Goal: Transaction & Acquisition: Purchase product/service

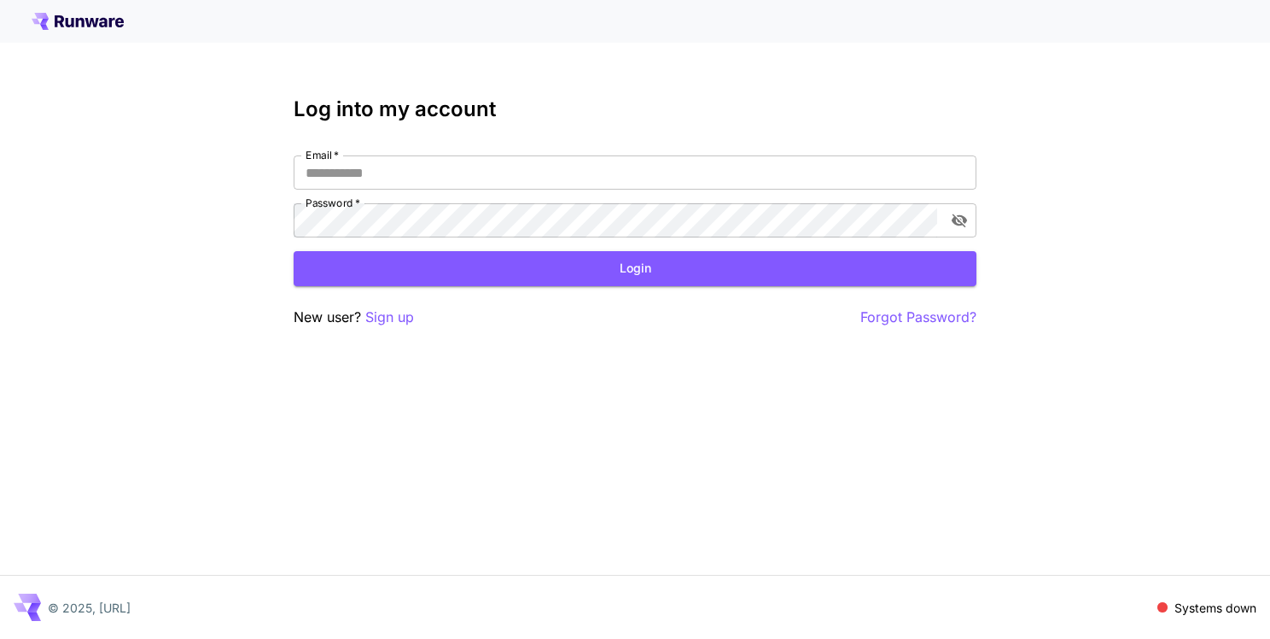
type input "**********"
click at [321, 114] on h3 "Log into my account" at bounding box center [635, 109] width 683 height 24
click at [517, 276] on button "Login" at bounding box center [635, 268] width 683 height 35
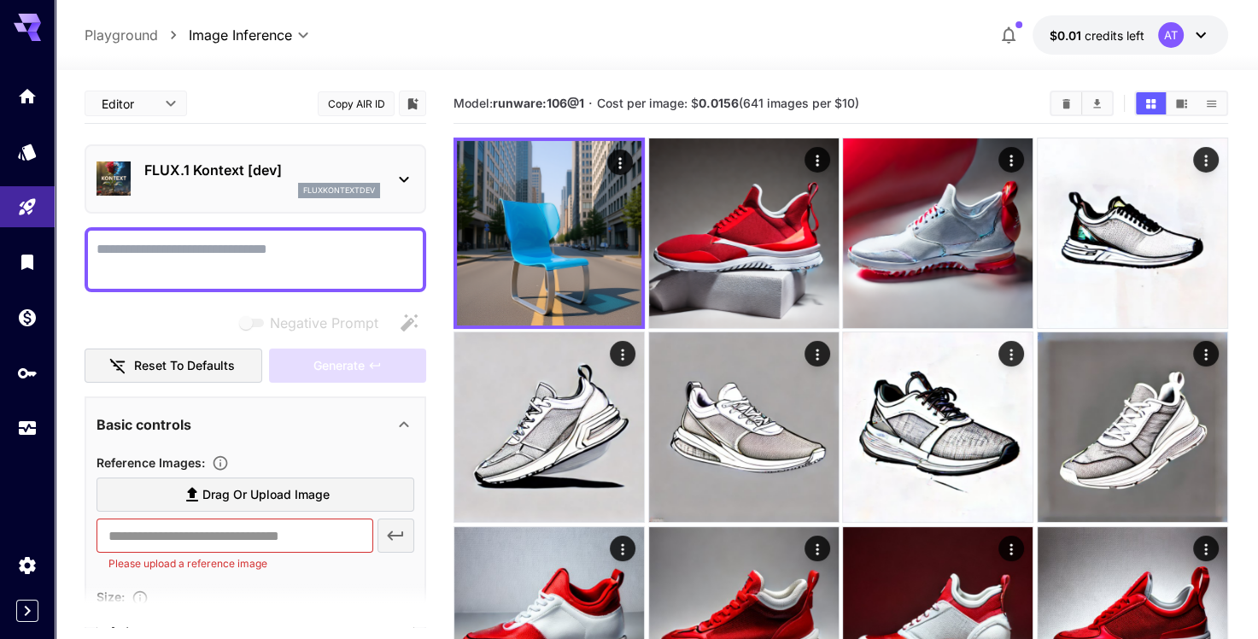
click at [221, 172] on p "FLUX.1 Kontext [dev]" at bounding box center [262, 170] width 236 height 20
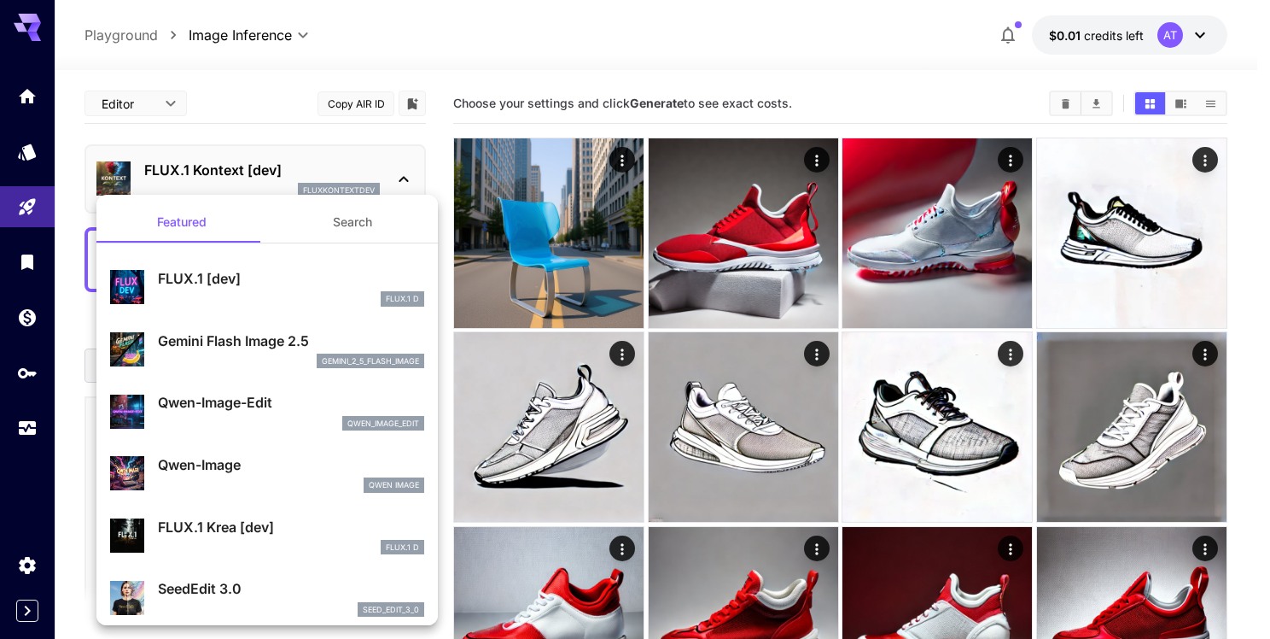
click at [249, 346] on p "Gemini Flash Image 2.5" at bounding box center [291, 340] width 266 height 20
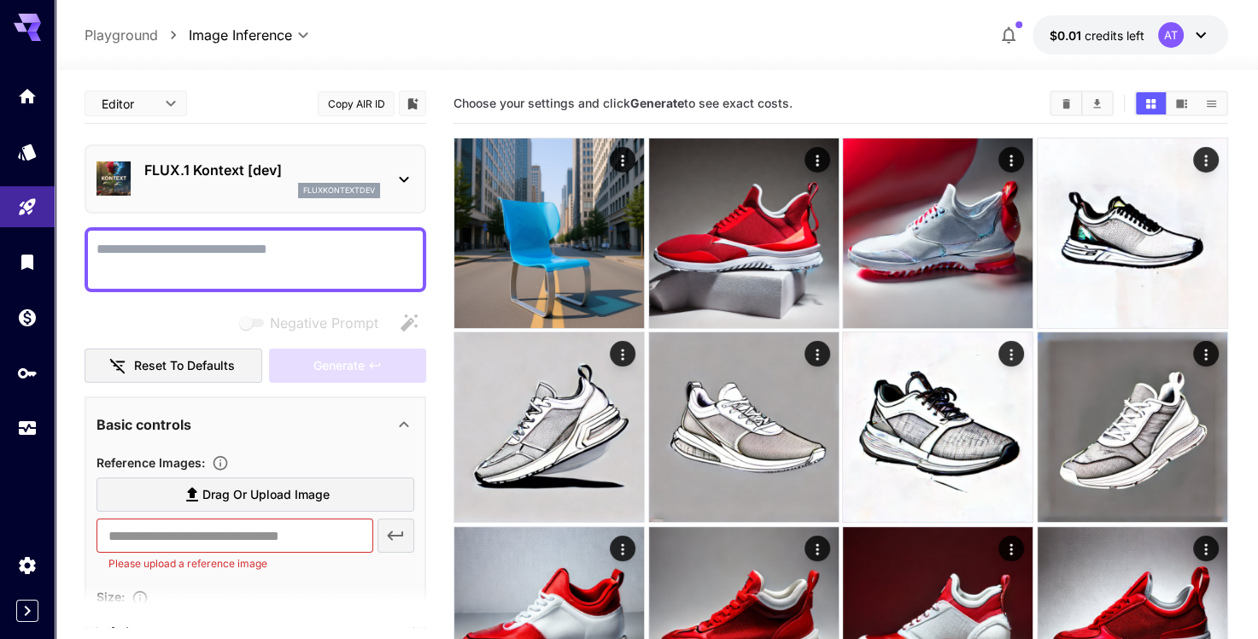
click at [405, 171] on icon at bounding box center [404, 179] width 20 height 20
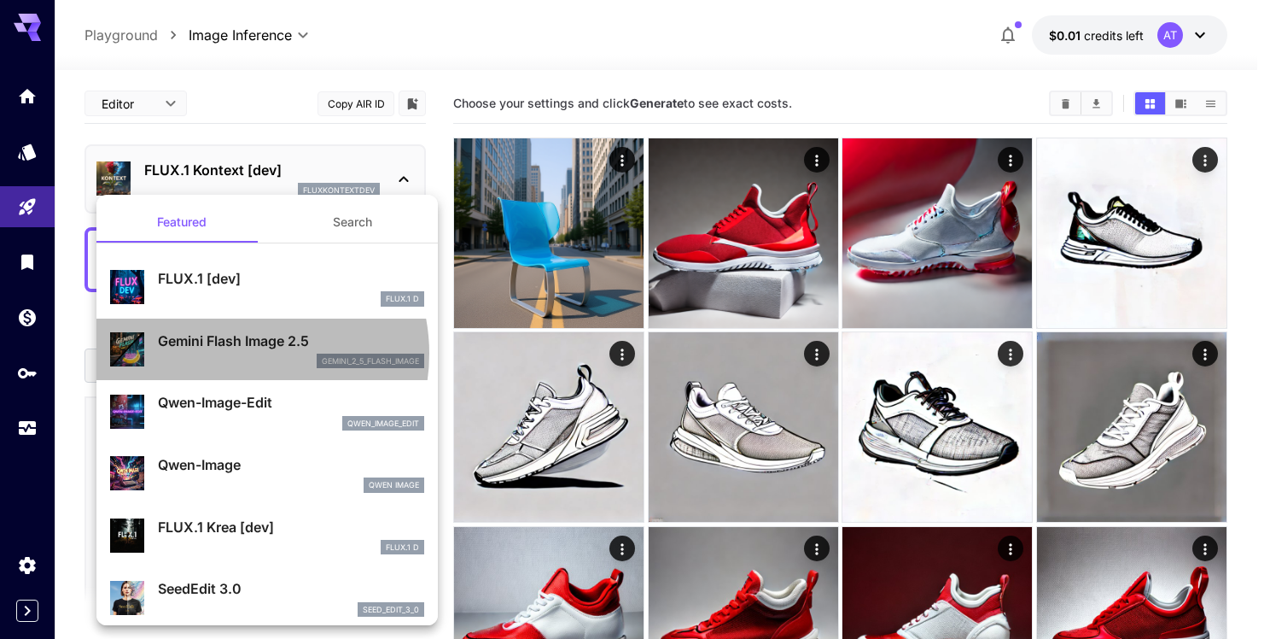
click at [238, 353] on div "gemini_2_5_flash_image" at bounding box center [291, 360] width 266 height 15
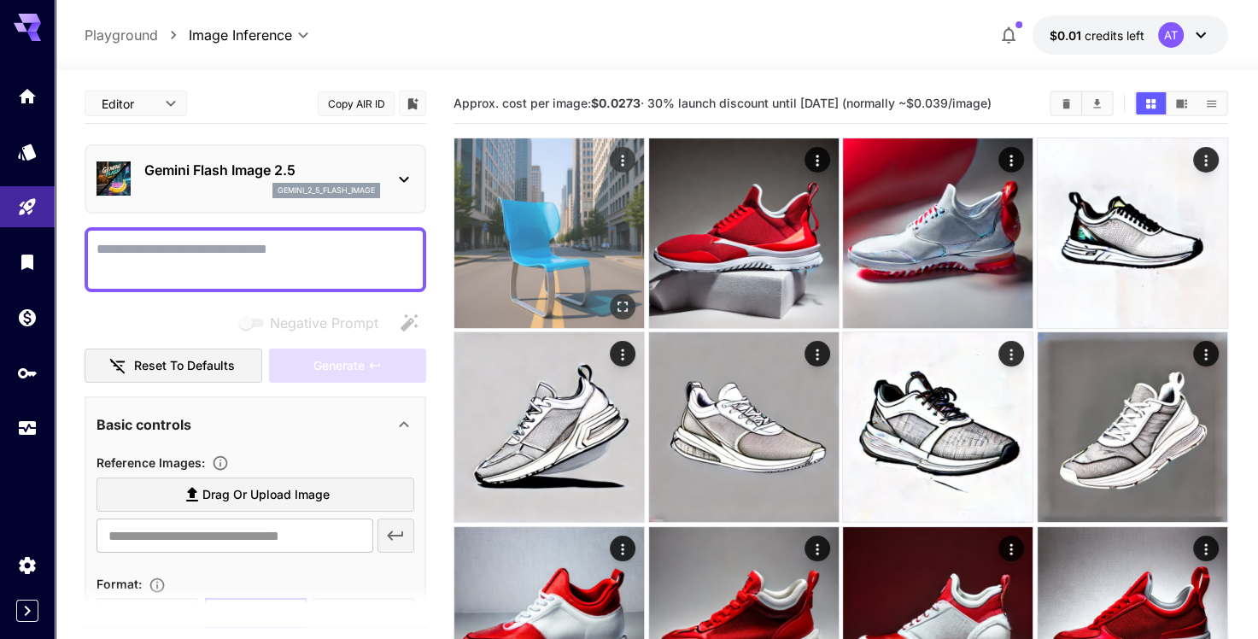
click at [526, 201] on img at bounding box center [549, 233] width 190 height 190
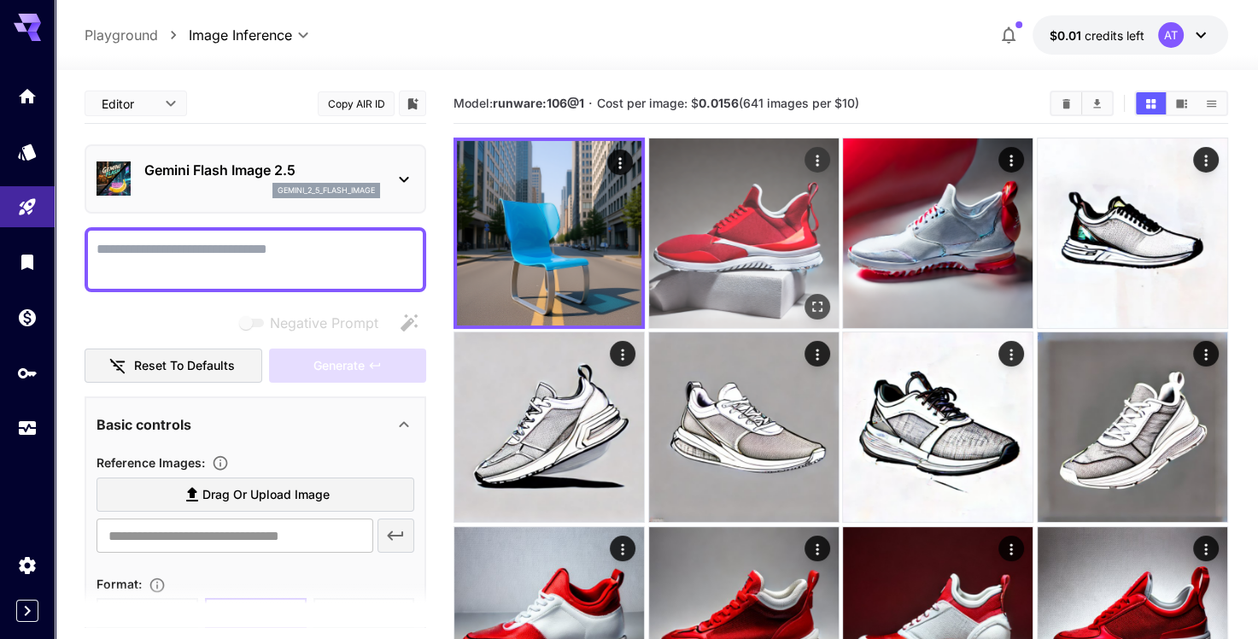
click at [686, 214] on img at bounding box center [744, 233] width 190 height 190
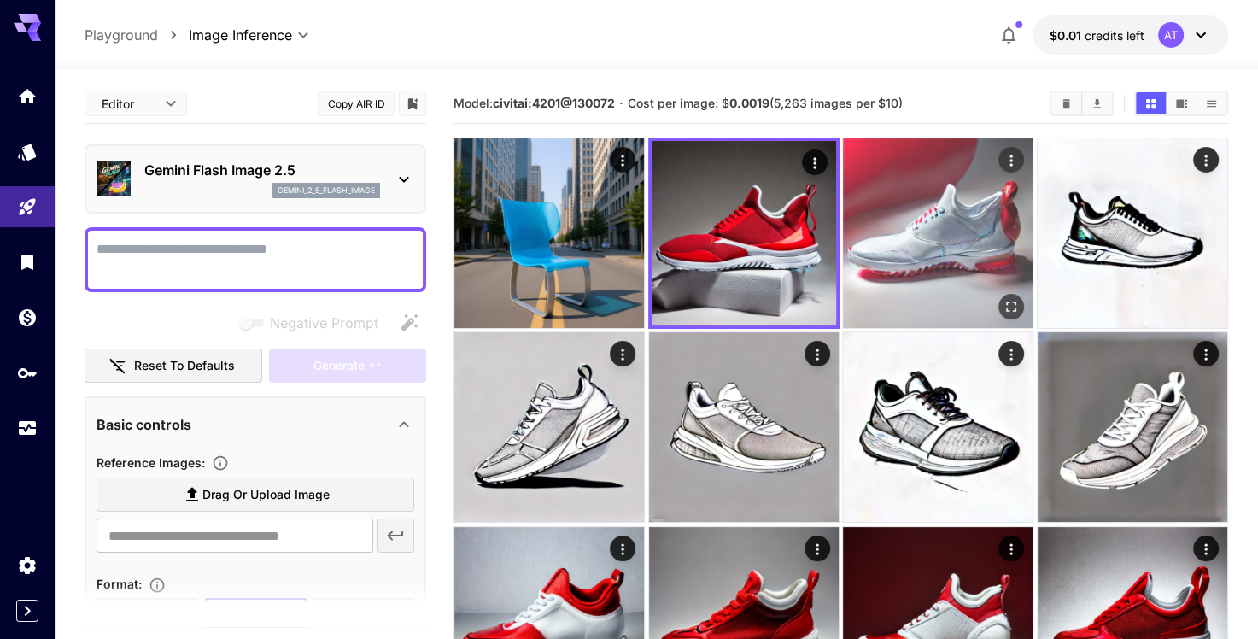
click at [855, 215] on img at bounding box center [938, 233] width 190 height 190
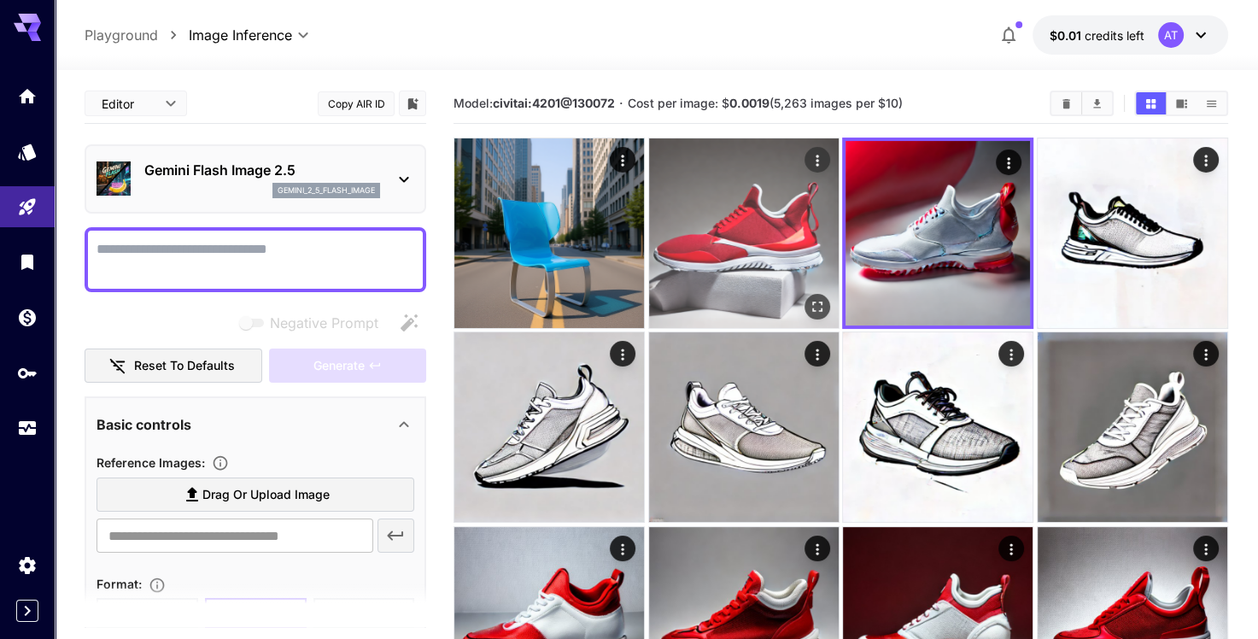
click at [809, 230] on img at bounding box center [744, 233] width 190 height 190
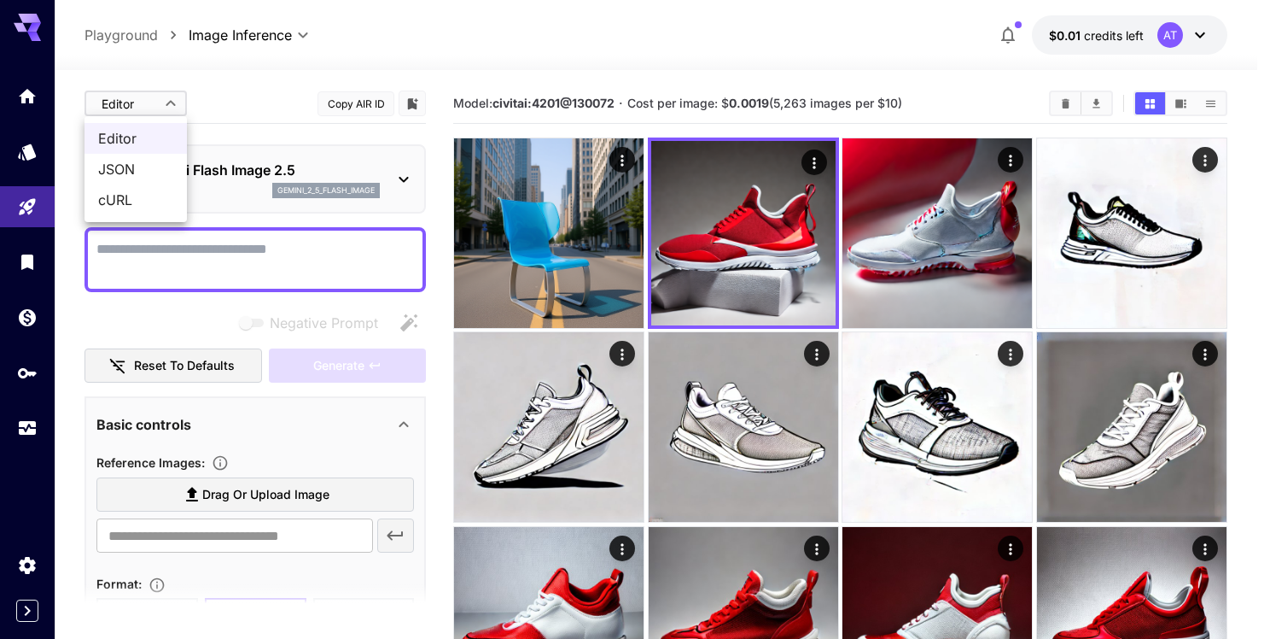
click at [167, 105] on body "**********" at bounding box center [635, 481] width 1270 height 963
click at [167, 105] on div at bounding box center [635, 319] width 1270 height 639
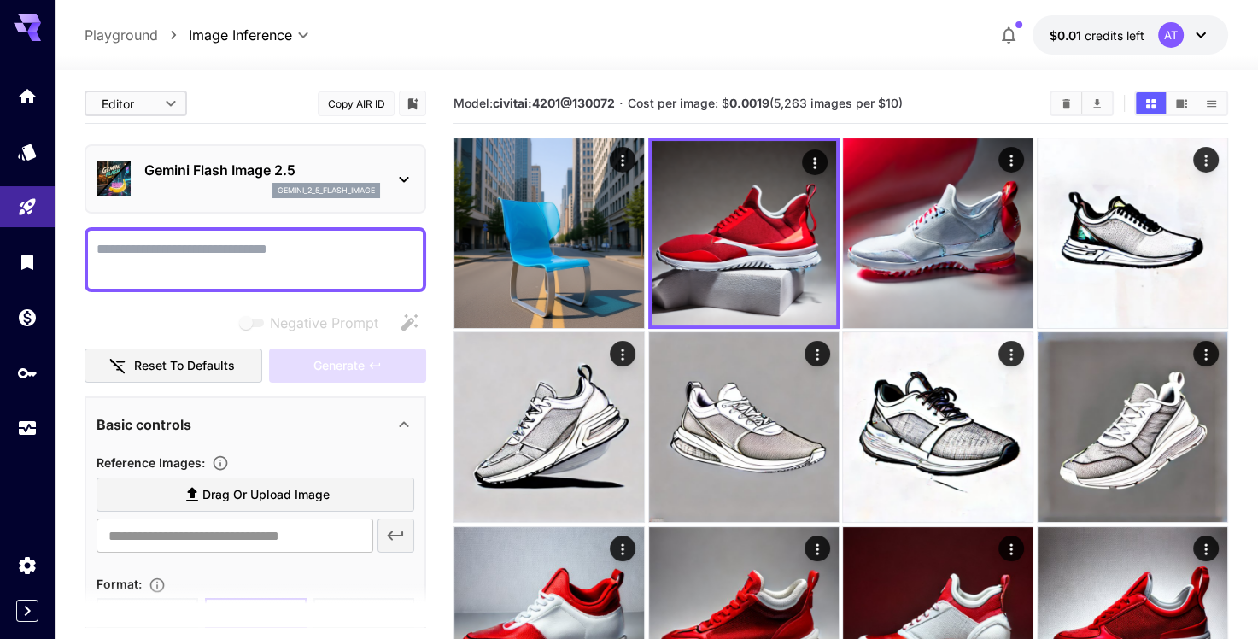
click at [210, 164] on p "Gemini Flash Image 2.5" at bounding box center [262, 170] width 236 height 20
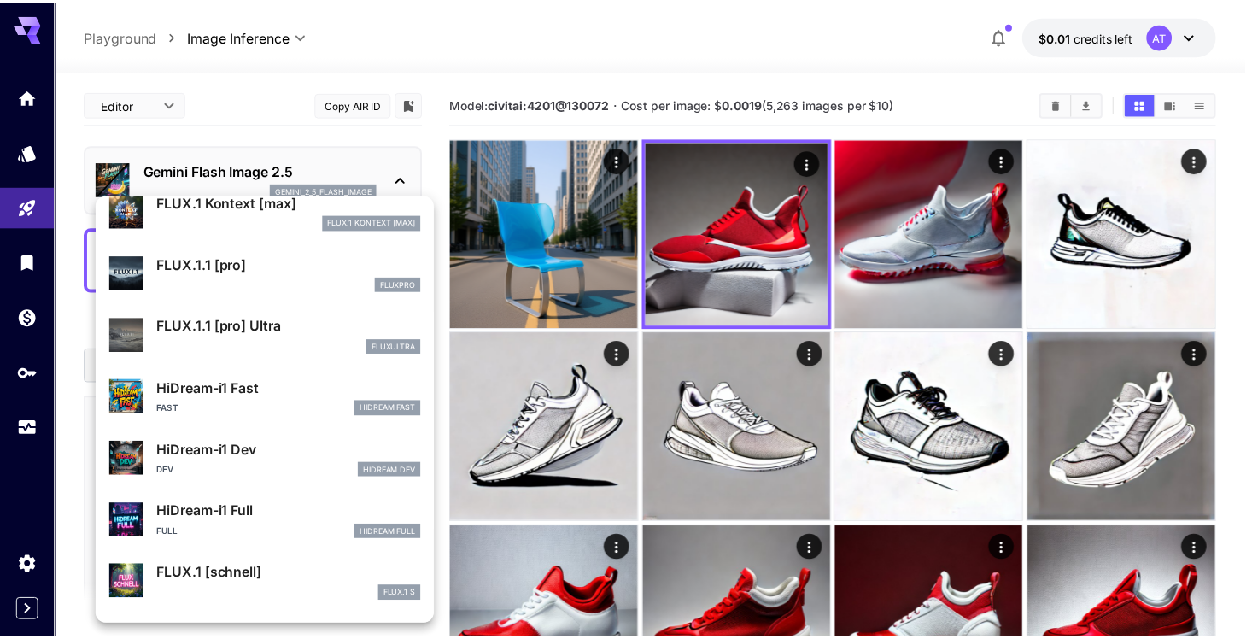
scroll to position [1318, 0]
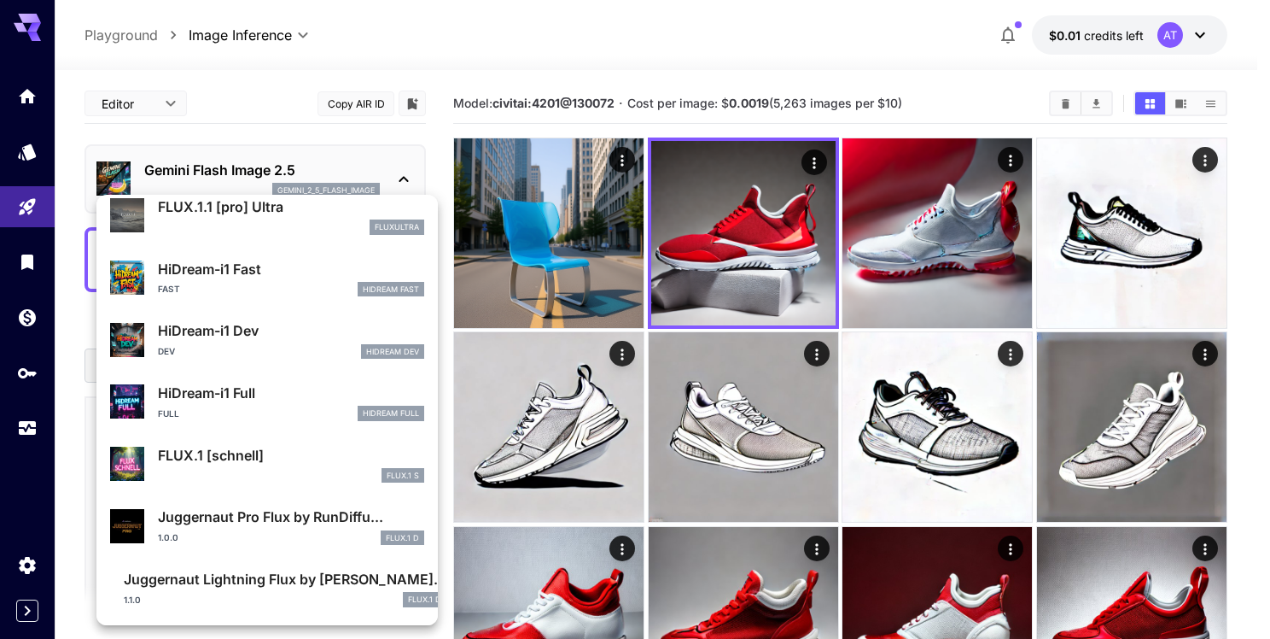
click at [85, 130] on div at bounding box center [635, 319] width 1270 height 639
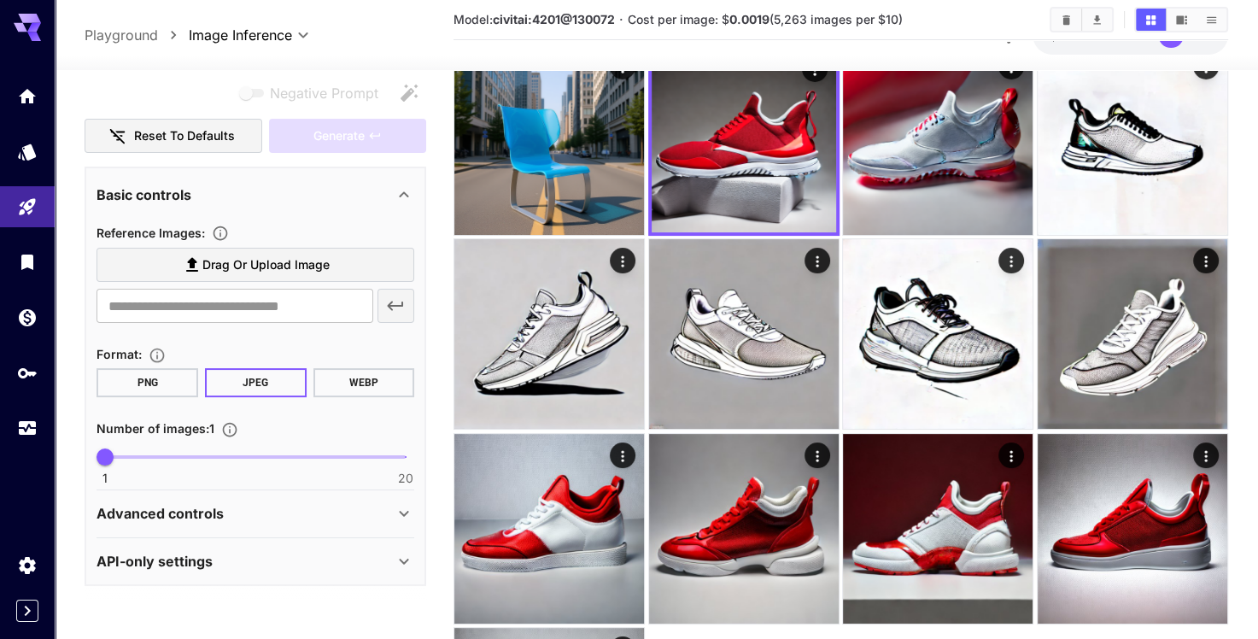
scroll to position [256, 0]
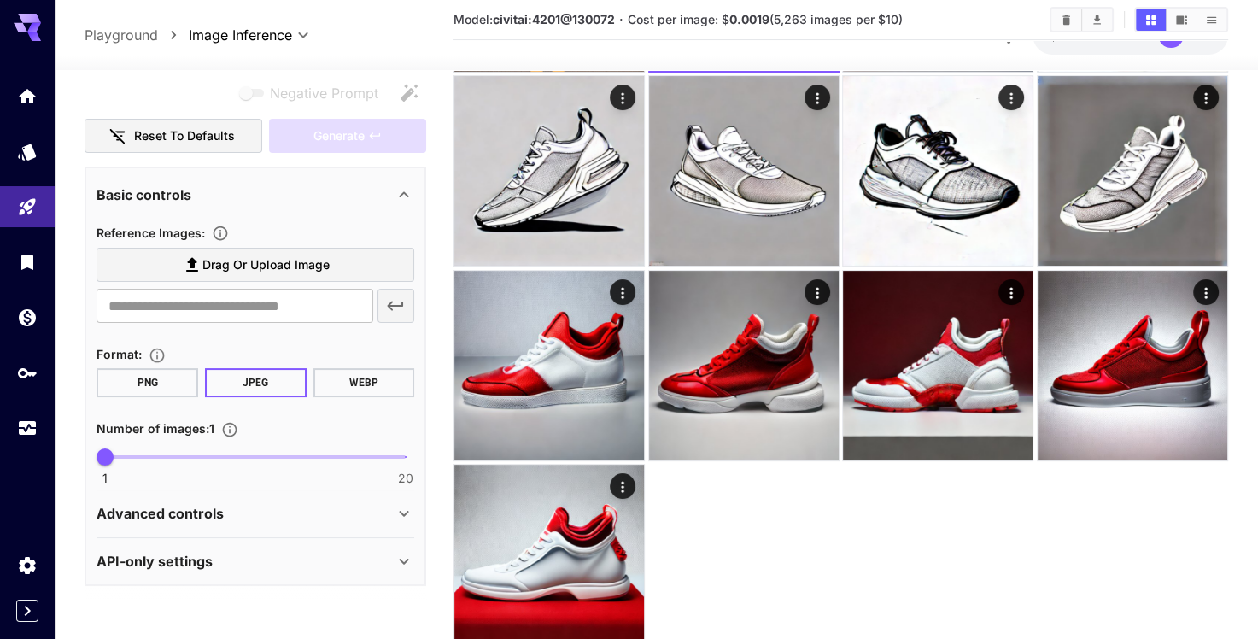
click at [165, 514] on p "Advanced controls" at bounding box center [159, 513] width 127 height 20
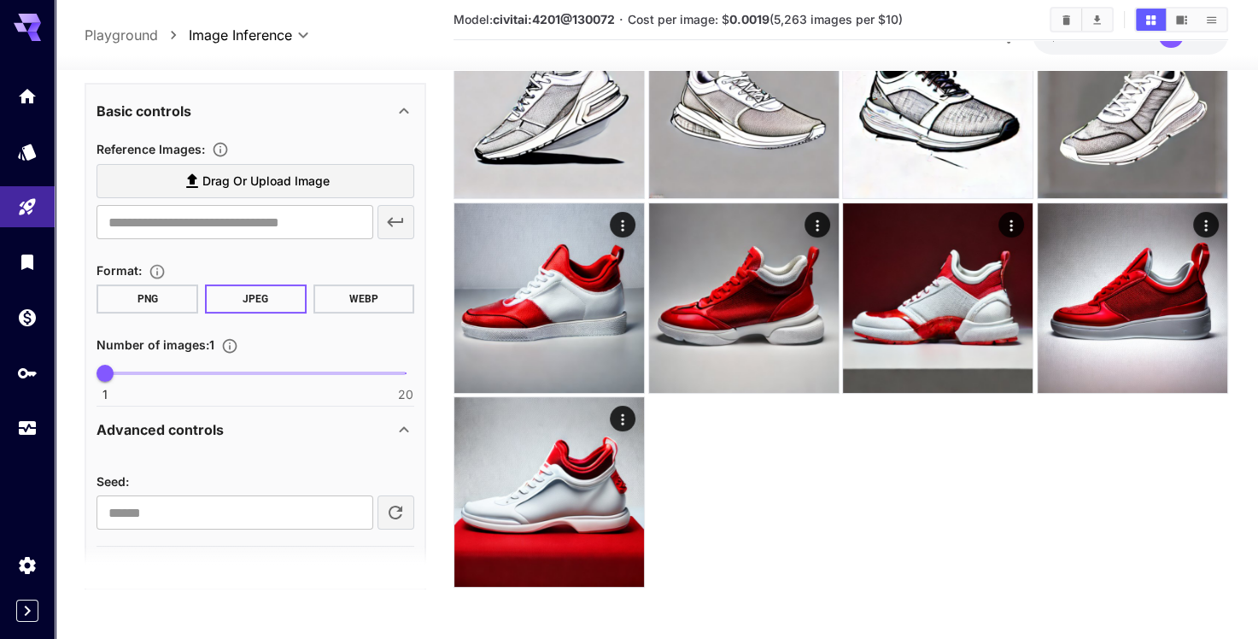
scroll to position [321, 0]
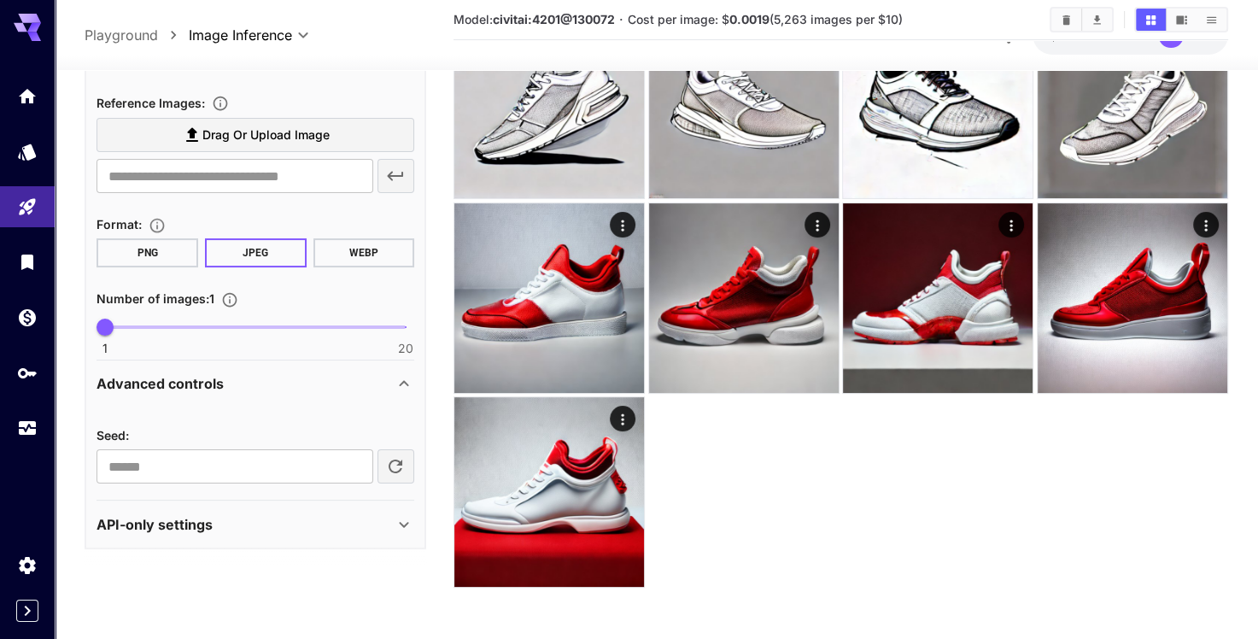
click at [133, 516] on p "API-only settings" at bounding box center [154, 523] width 116 height 20
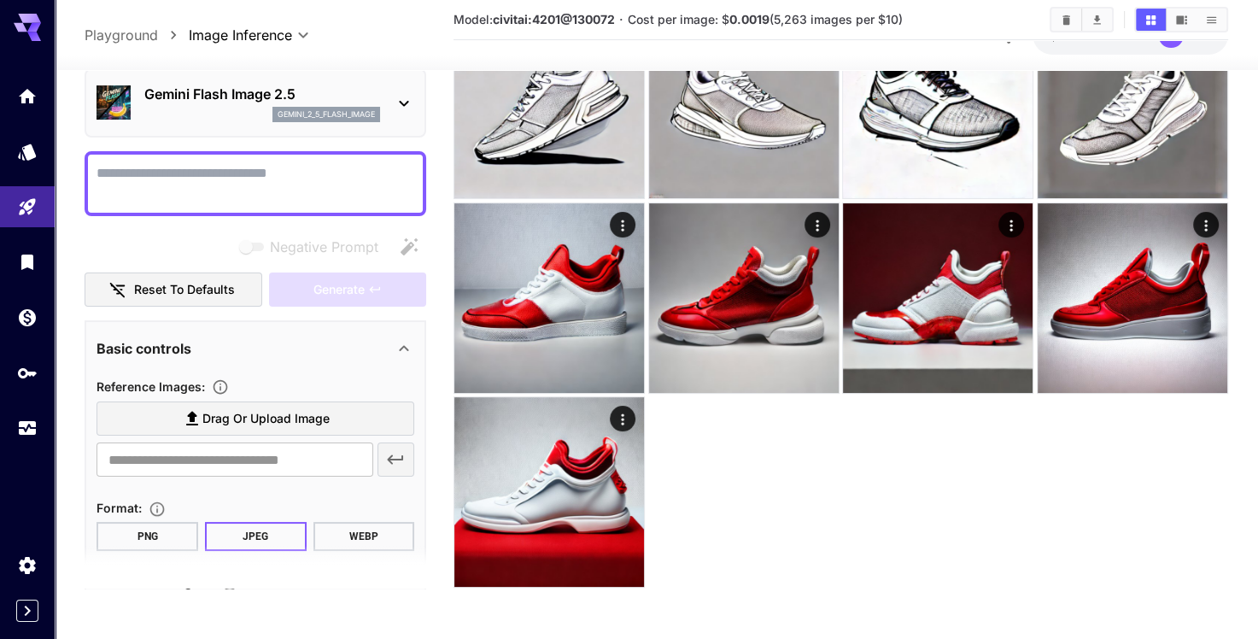
scroll to position [0, 0]
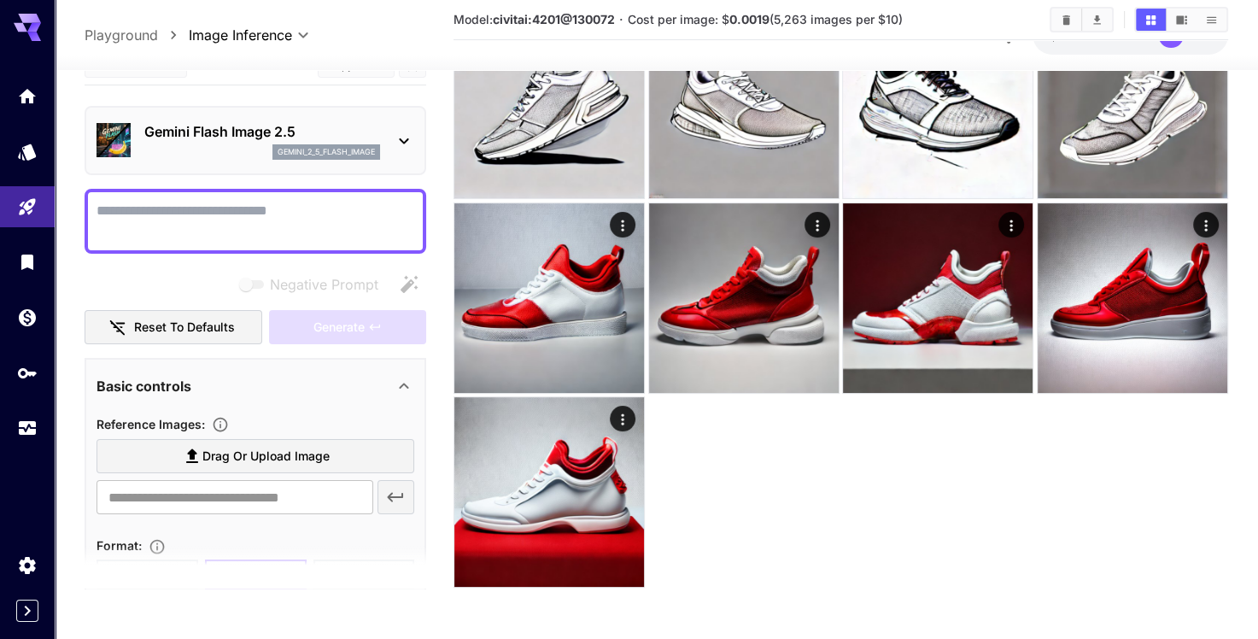
click at [251, 132] on p "Gemini Flash Image 2.5" at bounding box center [262, 131] width 236 height 20
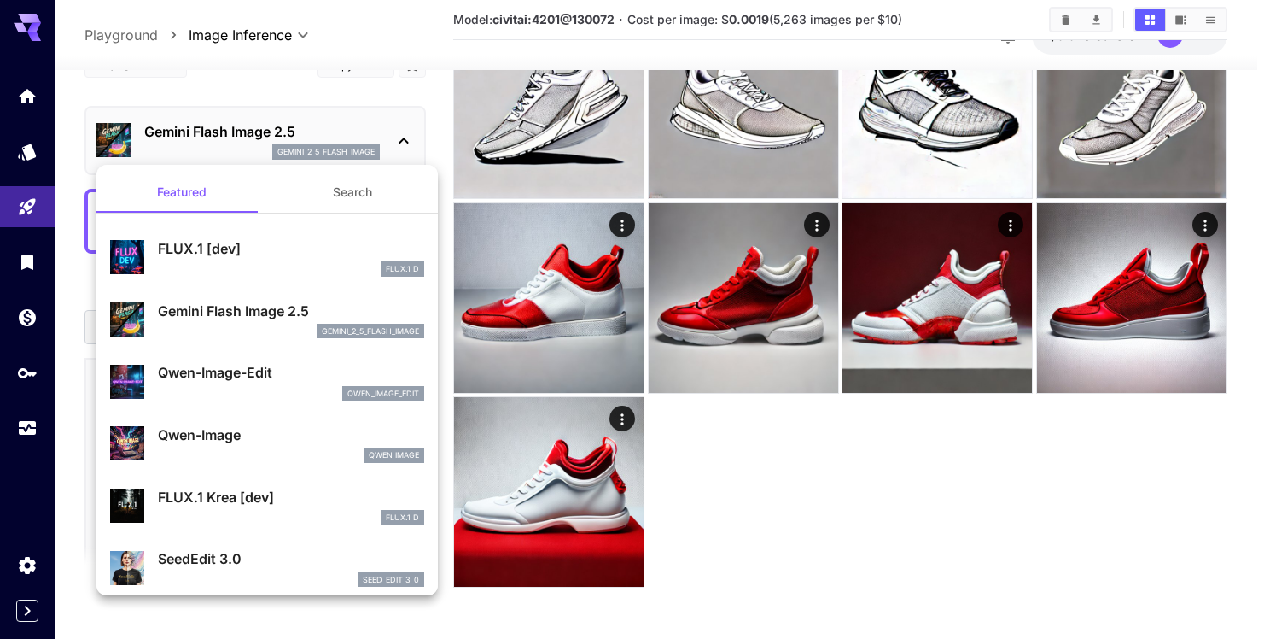
drag, startPoint x: 1025, startPoint y: 490, endPoint x: 1032, endPoint y: 468, distance: 23.5
click at [1025, 488] on div at bounding box center [635, 319] width 1270 height 639
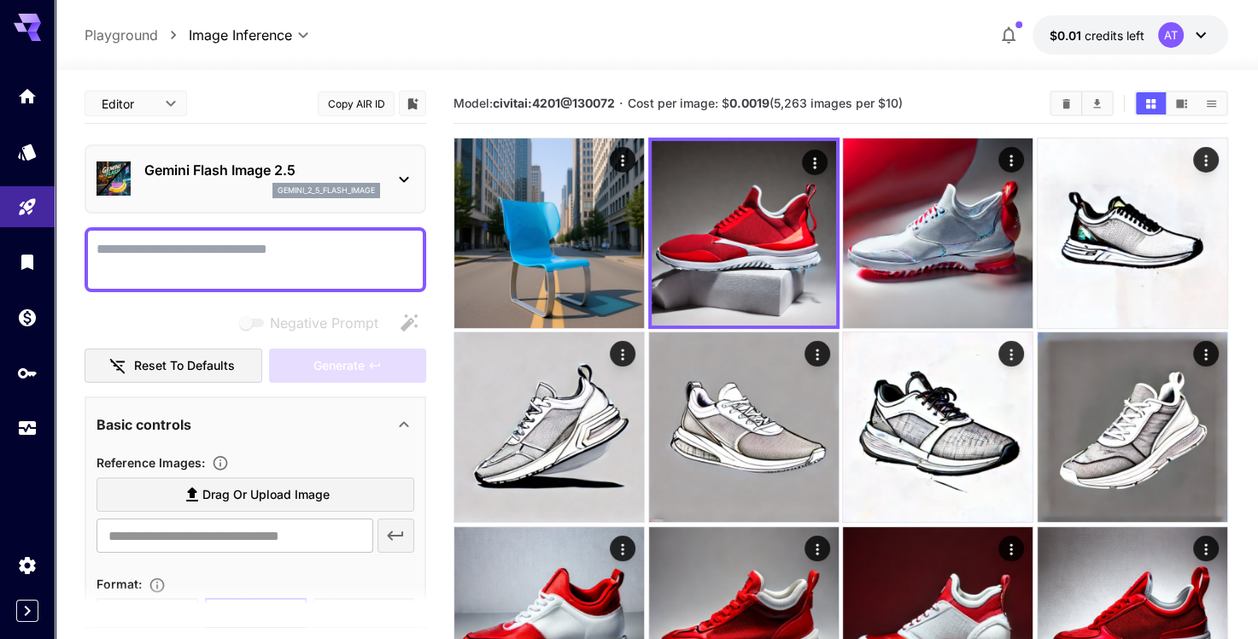
click at [1199, 38] on icon at bounding box center [1200, 35] width 20 height 20
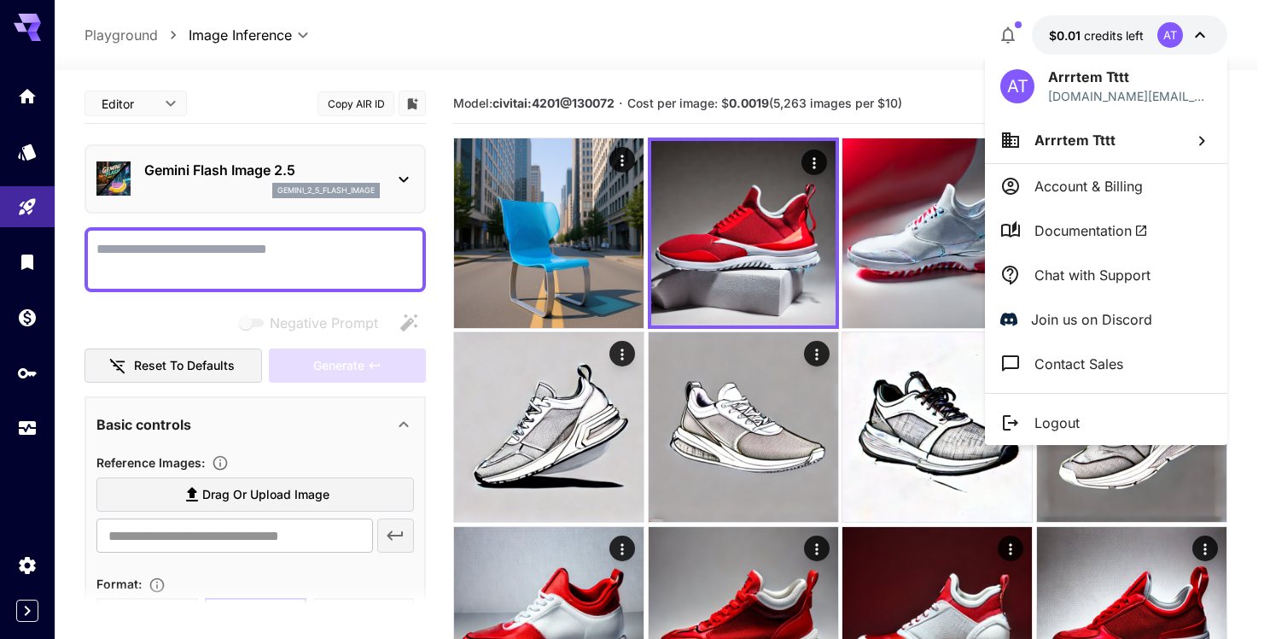
click at [1119, 181] on p "Account & Billing" at bounding box center [1089, 186] width 108 height 20
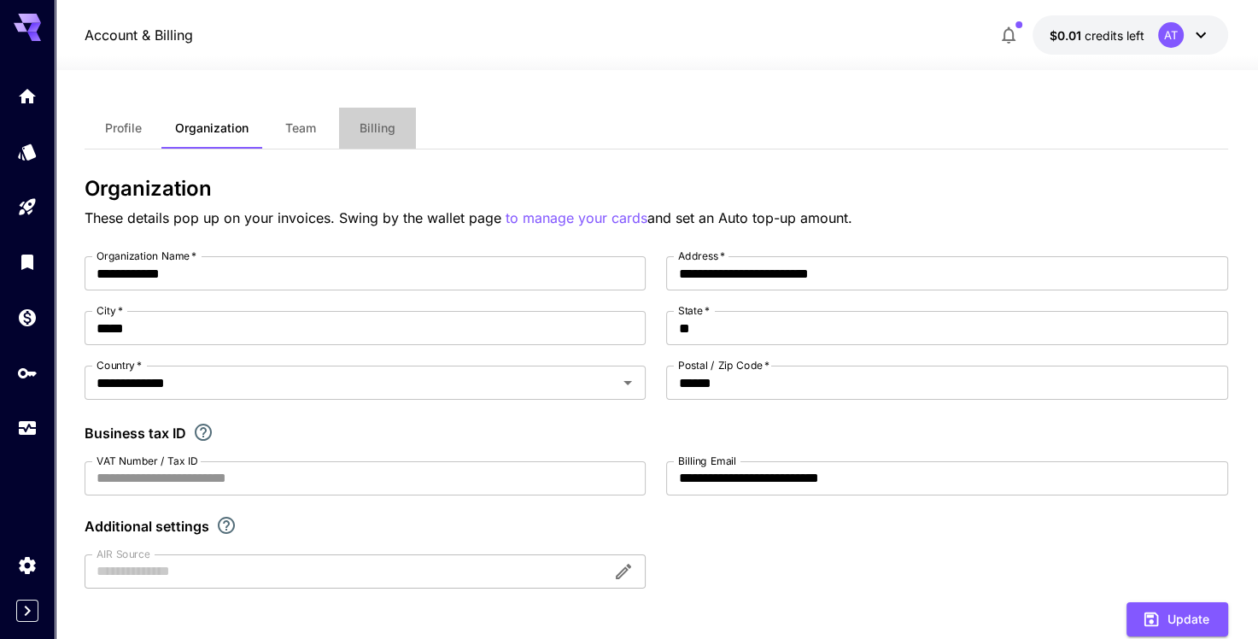
click at [355, 126] on button "Billing" at bounding box center [377, 128] width 77 height 41
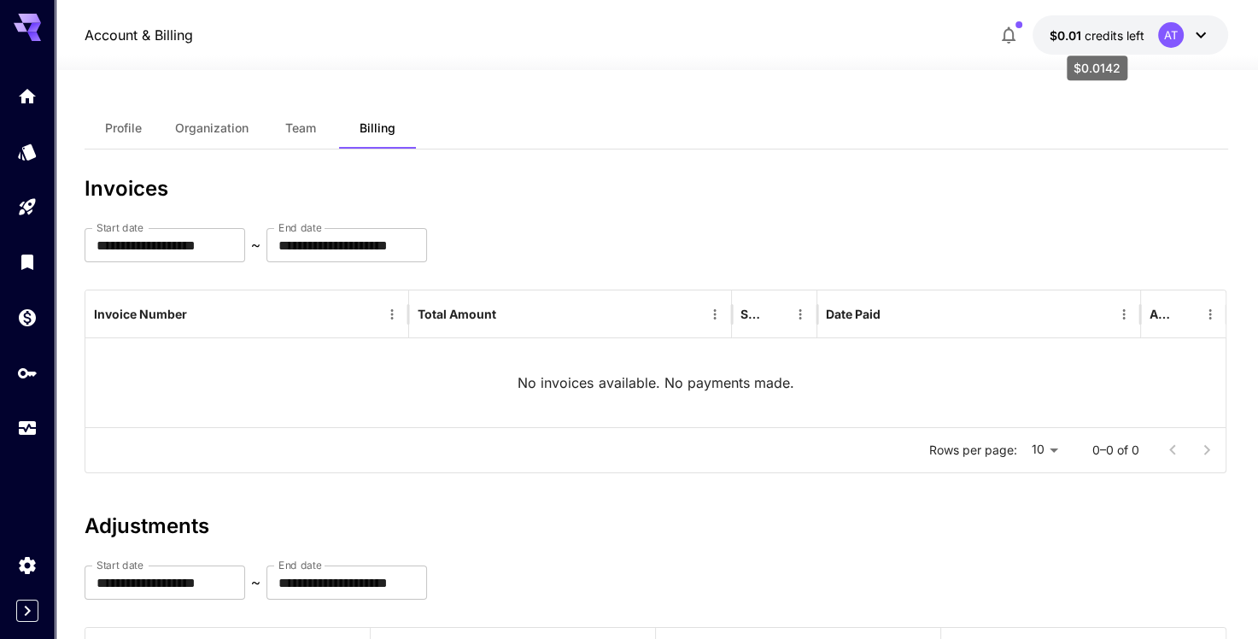
click at [1072, 34] on span "$0.01" at bounding box center [1066, 35] width 35 height 15
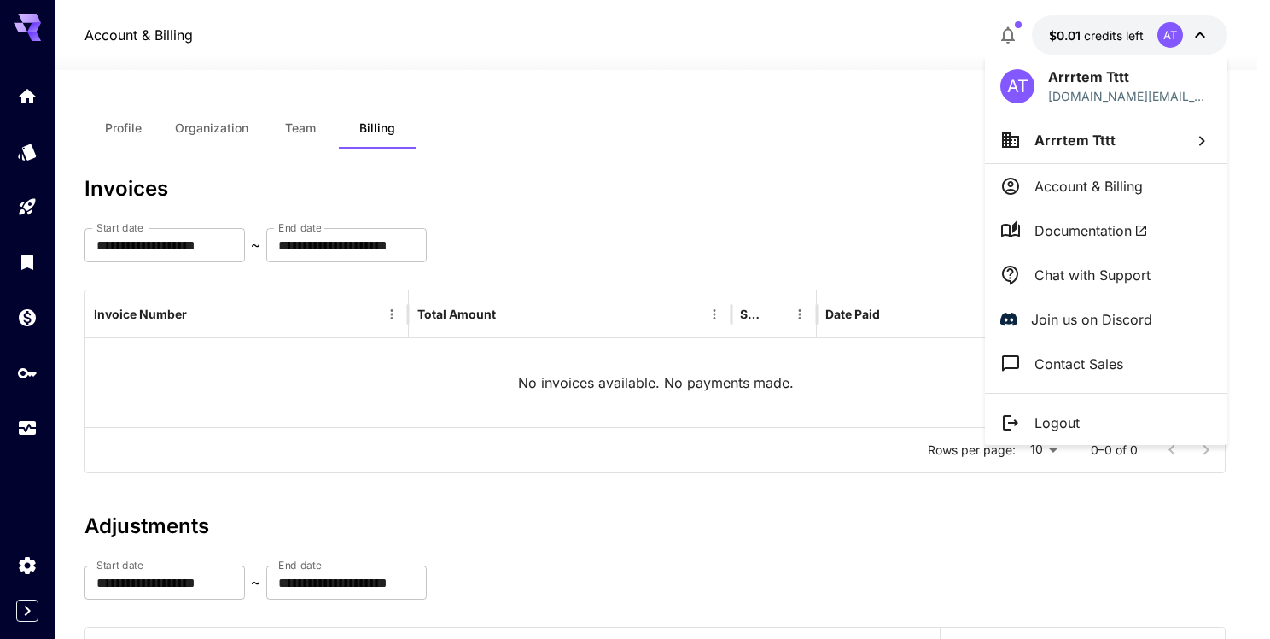
click at [1006, 32] on div at bounding box center [635, 319] width 1270 height 639
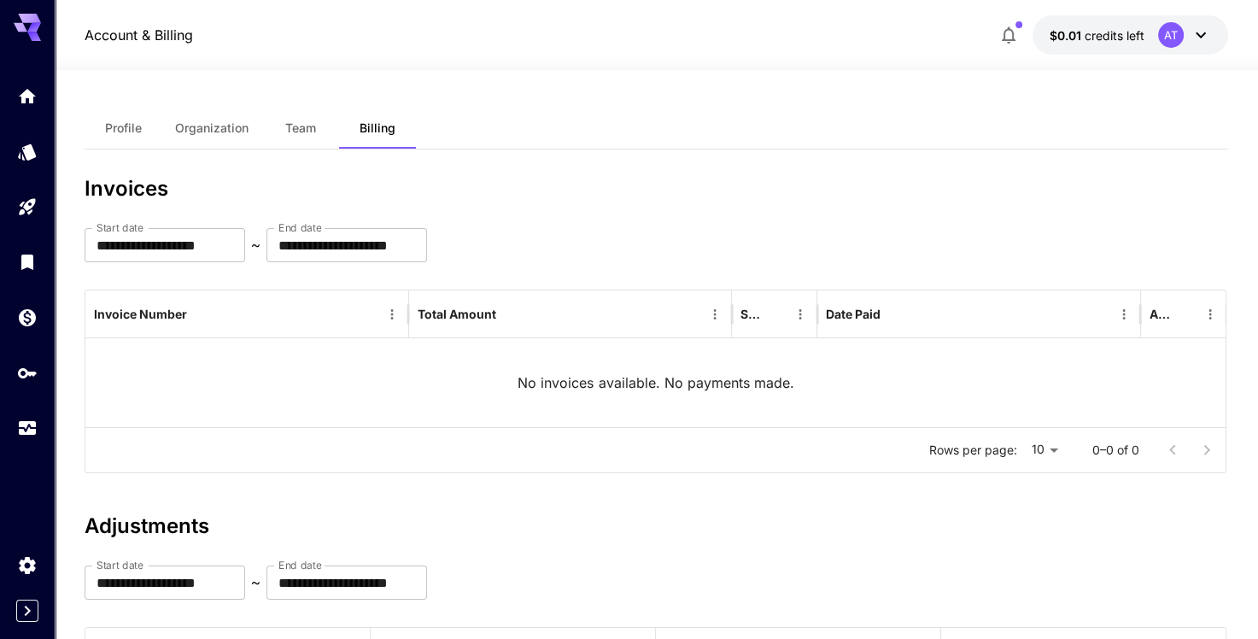
click at [1007, 33] on icon "button" at bounding box center [1008, 35] width 20 height 20
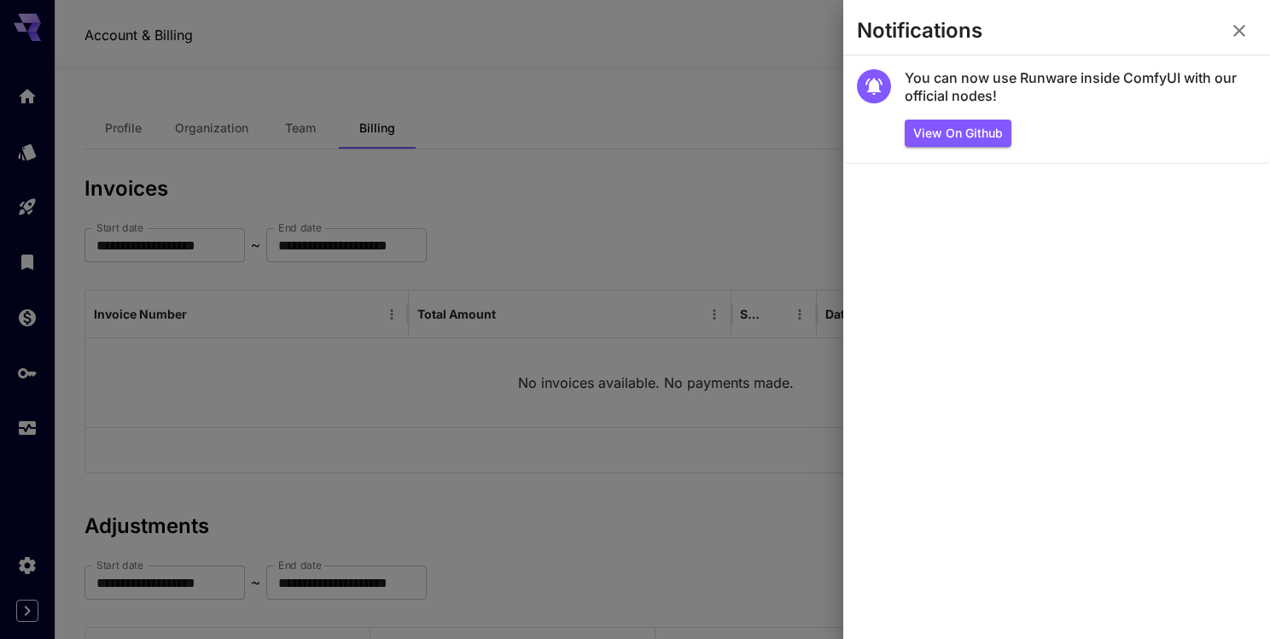
click at [1246, 31] on icon "button" at bounding box center [1239, 30] width 20 height 20
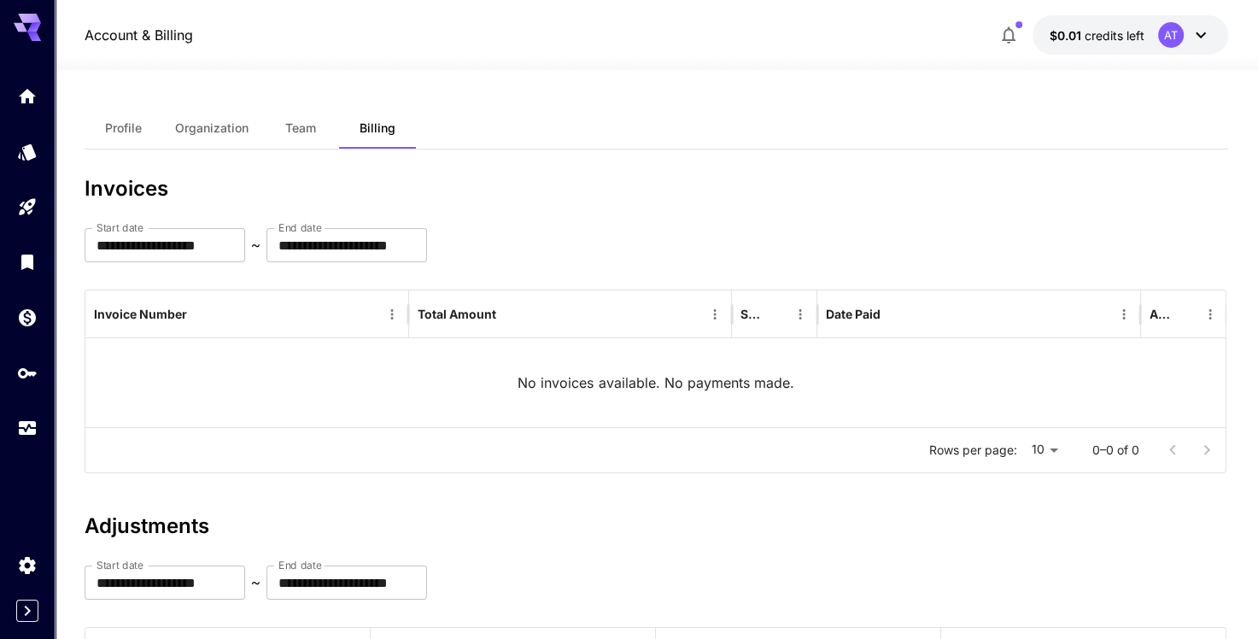
click at [1190, 34] on icon at bounding box center [1200, 35] width 20 height 20
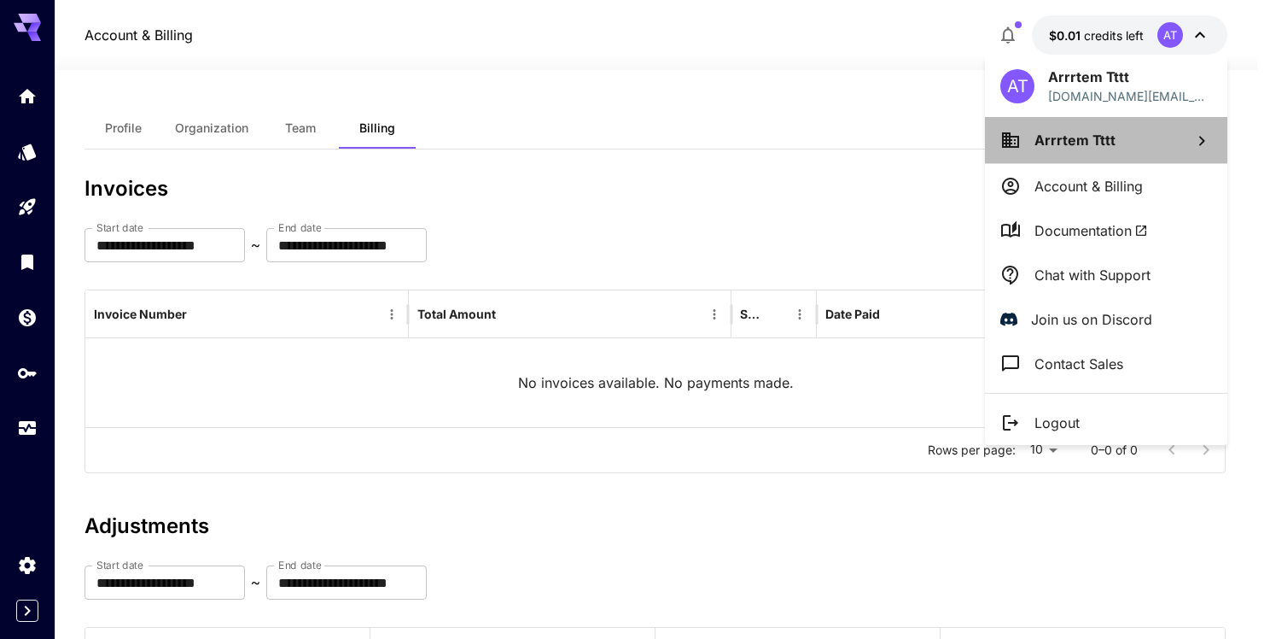
click at [1144, 136] on li "Arrrtem Tttt" at bounding box center [1106, 140] width 242 height 46
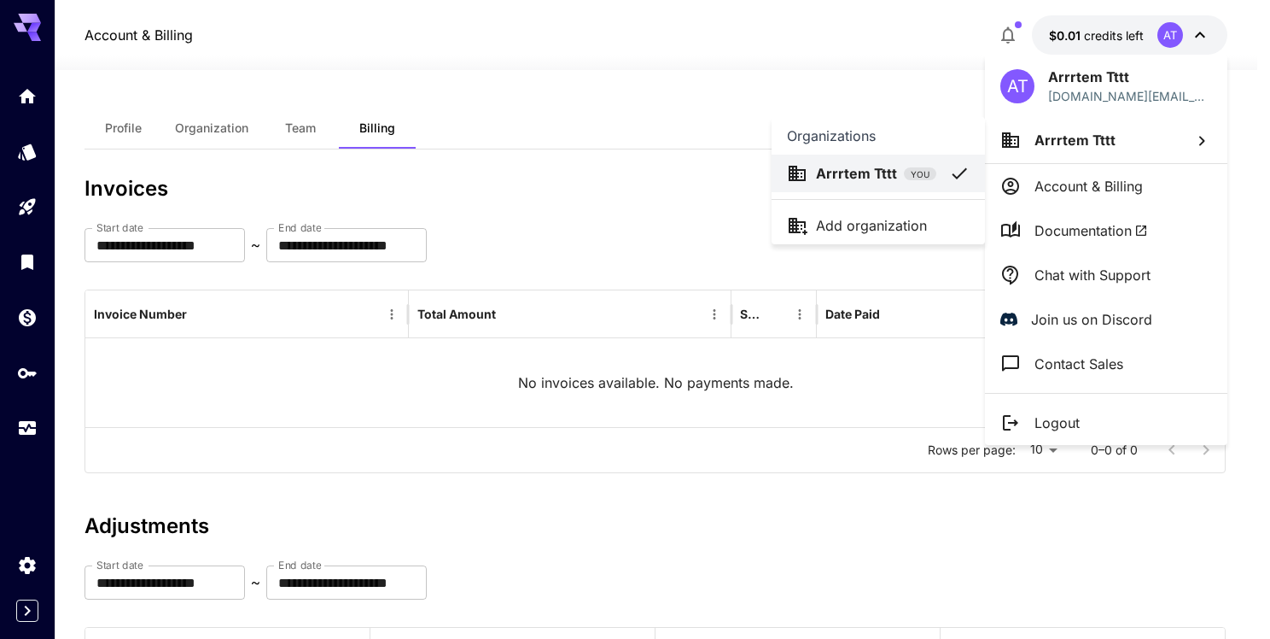
click at [1134, 137] on div at bounding box center [635, 319] width 1270 height 639
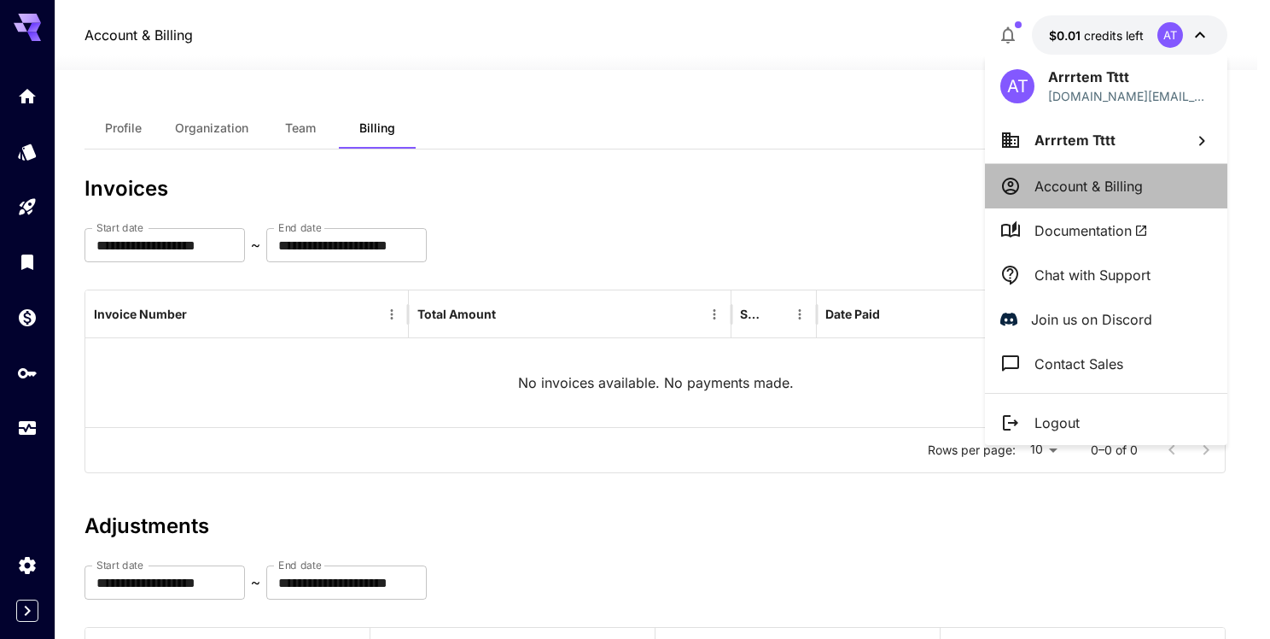
click at [1110, 194] on p "Account & Billing" at bounding box center [1089, 186] width 108 height 20
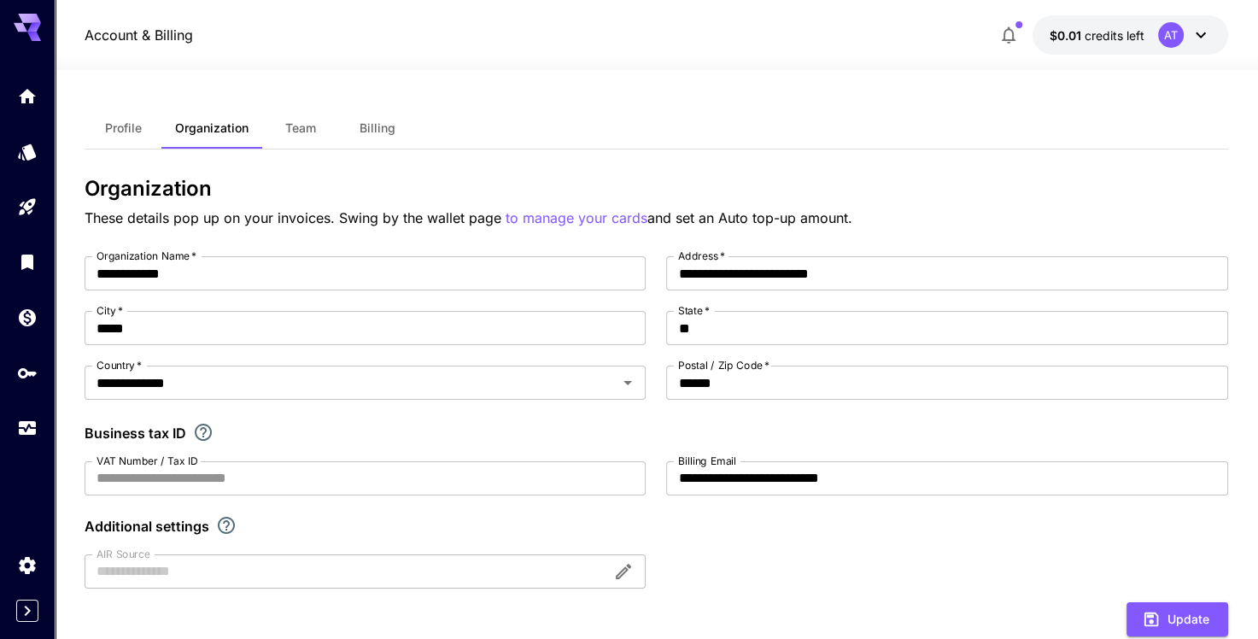
click at [376, 126] on span "Billing" at bounding box center [377, 127] width 36 height 15
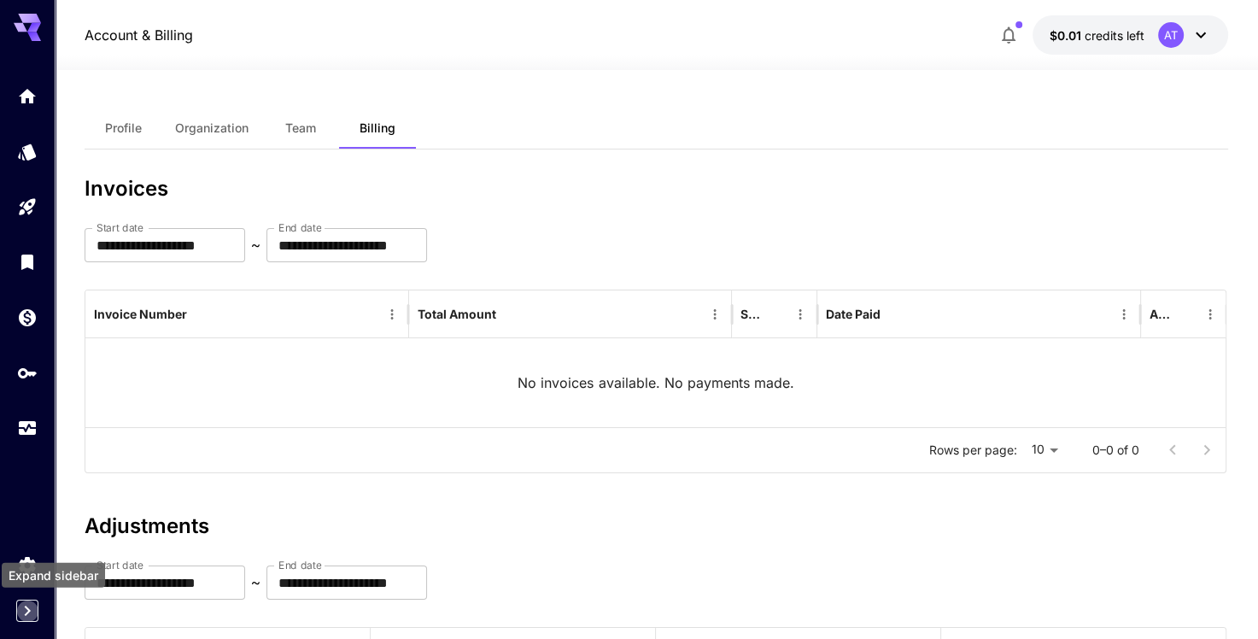
click at [25, 606] on icon "Expand sidebar" at bounding box center [28, 610] width 6 height 10
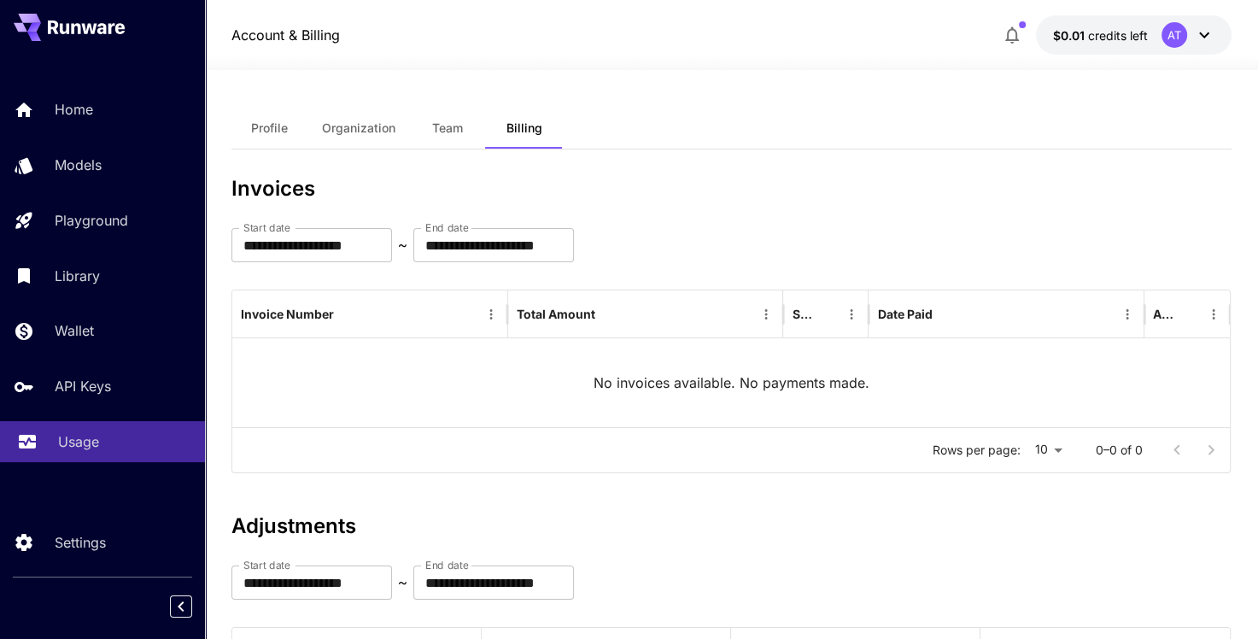
click at [91, 436] on p "Usage" at bounding box center [78, 441] width 41 height 20
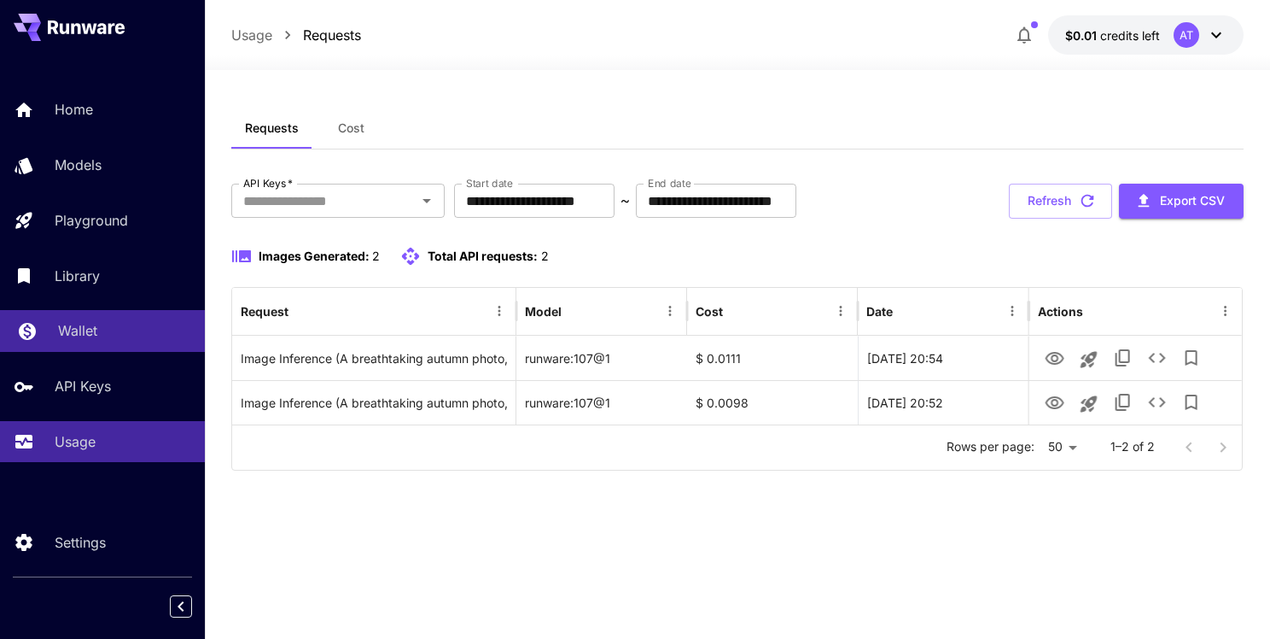
click at [86, 322] on p "Wallet" at bounding box center [77, 330] width 39 height 20
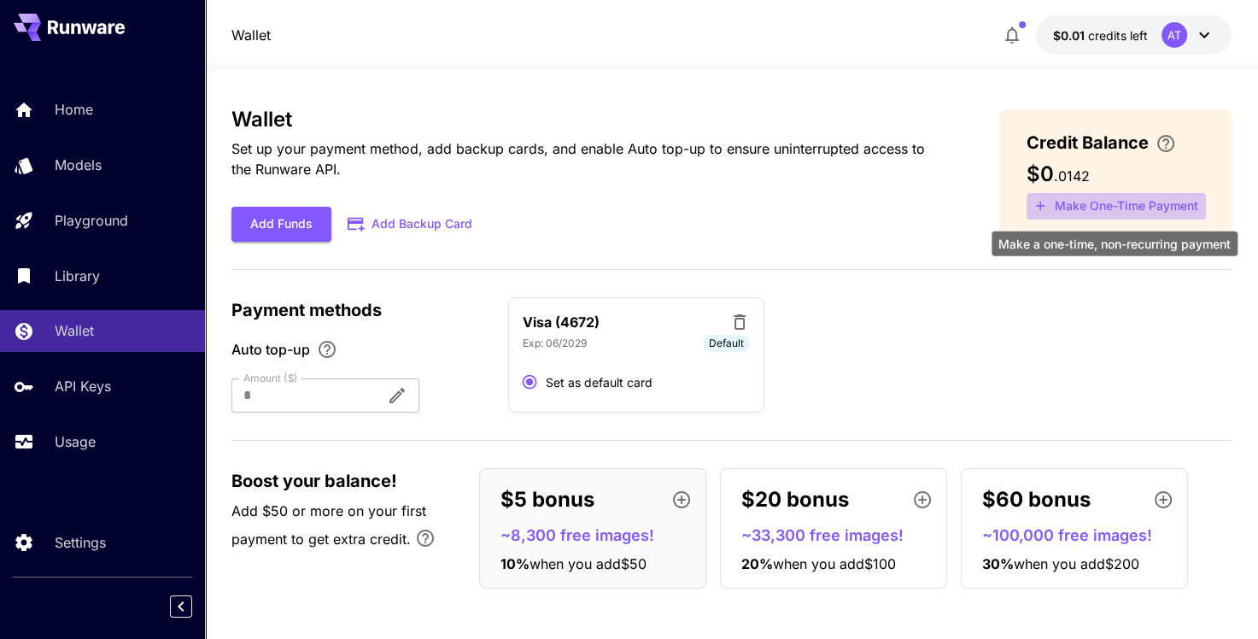
click at [1115, 205] on button "Make One-Time Payment" at bounding box center [1115, 206] width 179 height 26
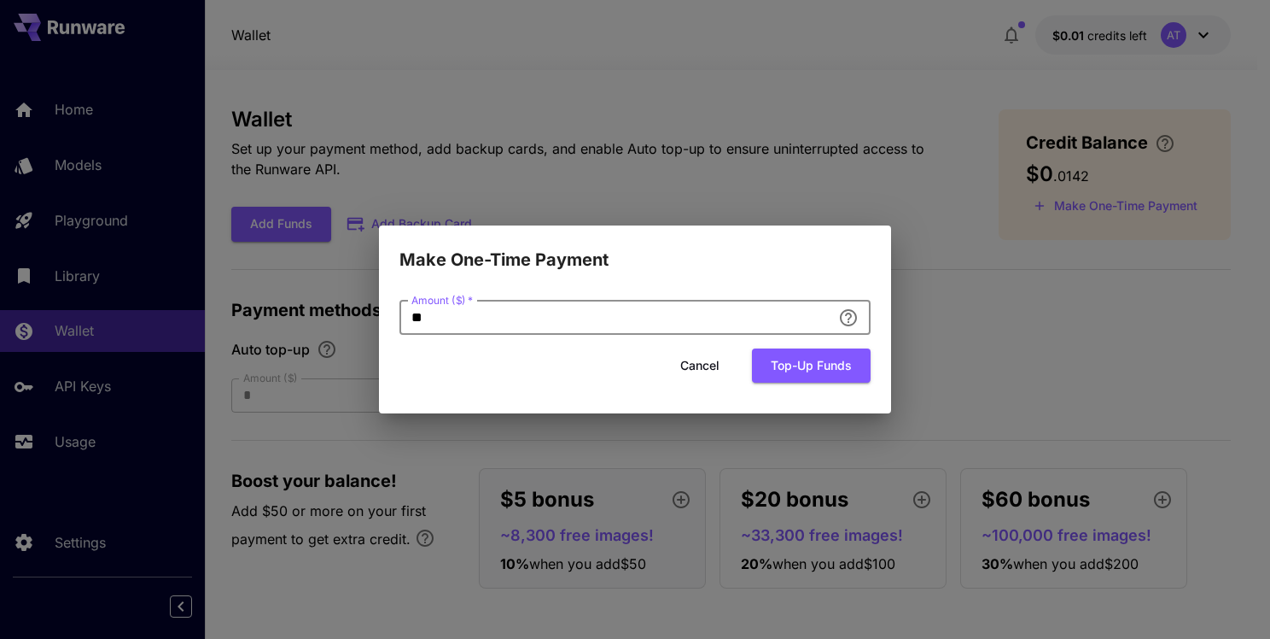
drag, startPoint x: 682, startPoint y: 321, endPoint x: 329, endPoint y: 319, distance: 353.5
click at [326, 321] on div "Make One-Time Payment Amount ($)   * ** Amount ($)   * Cancel Top-up funds" at bounding box center [635, 319] width 1270 height 639
type input "**"
click at [797, 379] on button "Top-up funds" at bounding box center [811, 365] width 119 height 35
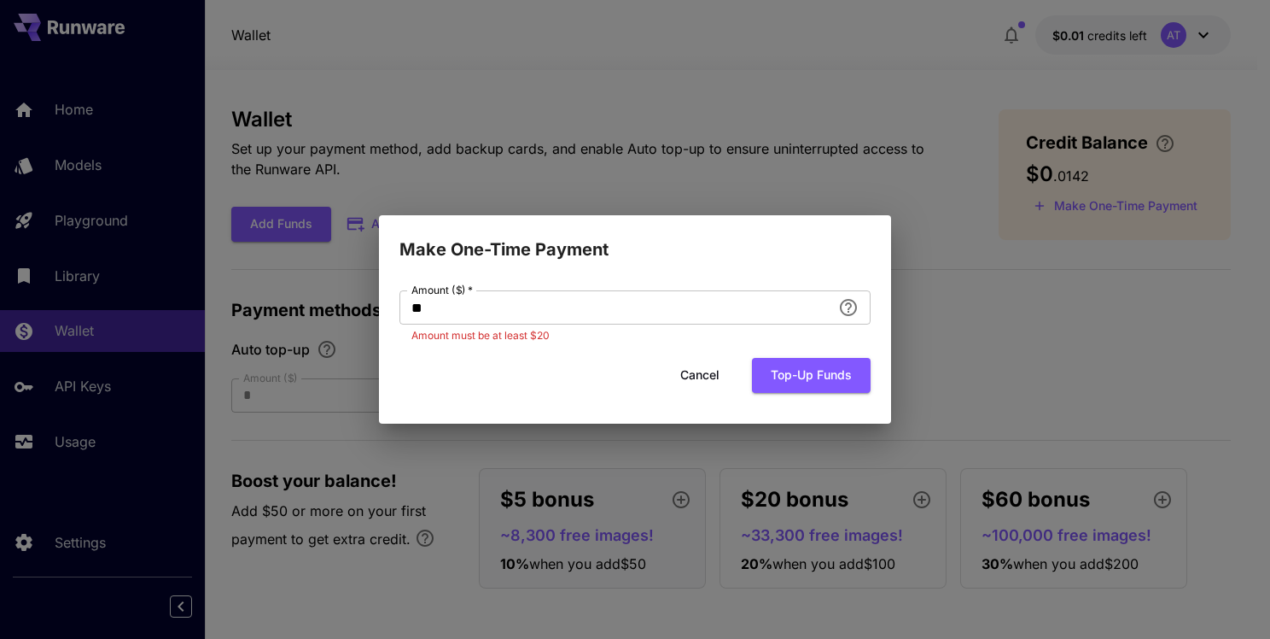
click at [694, 369] on button "Cancel" at bounding box center [700, 375] width 77 height 35
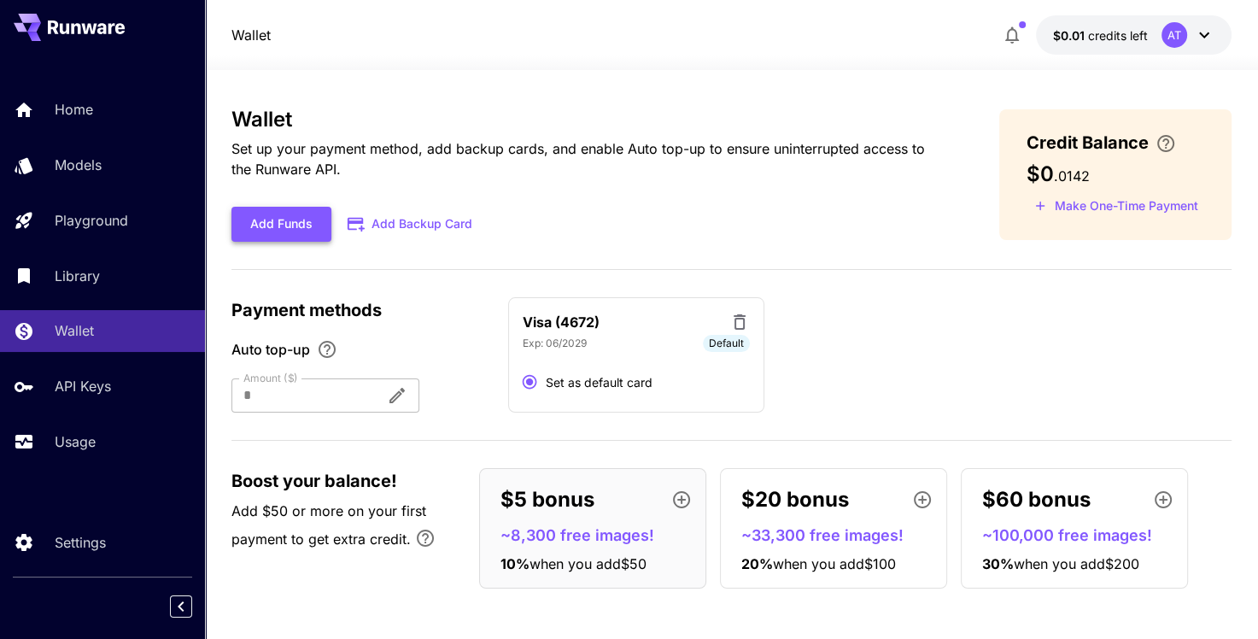
click at [311, 225] on button "Add Funds" at bounding box center [281, 224] width 100 height 35
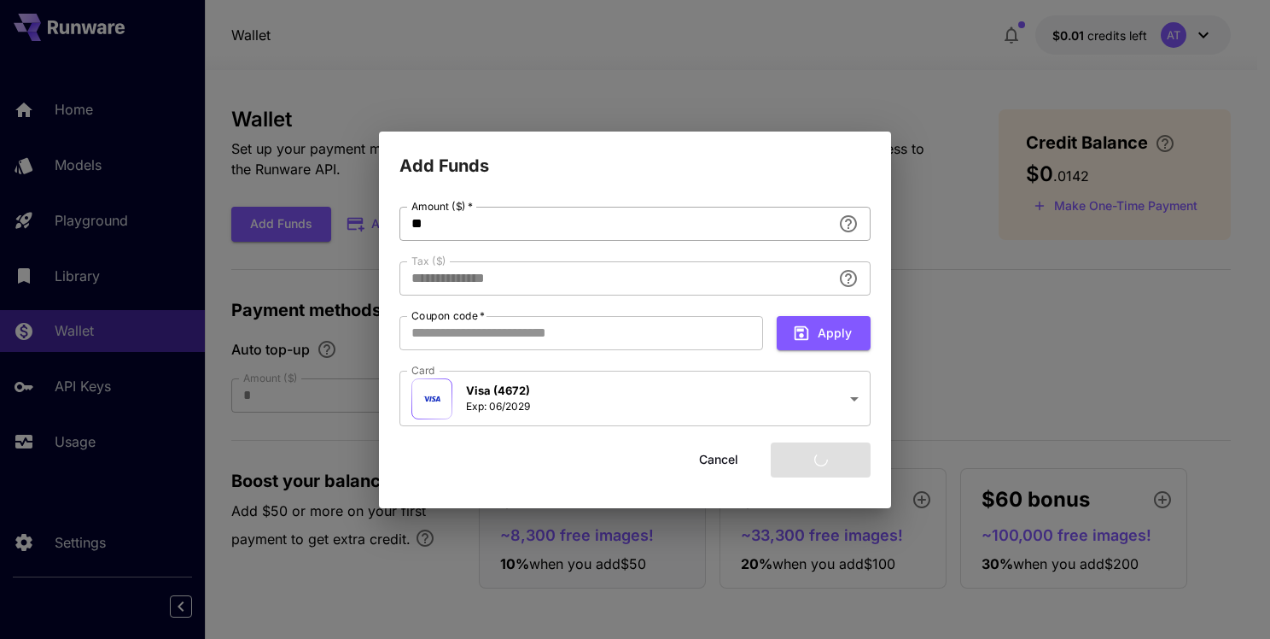
type input "****"
drag, startPoint x: 408, startPoint y: 219, endPoint x: 388, endPoint y: 219, distance: 20.5
click at [388, 219] on div "**********" at bounding box center [635, 343] width 512 height 329
type input "**"
type input "**********"
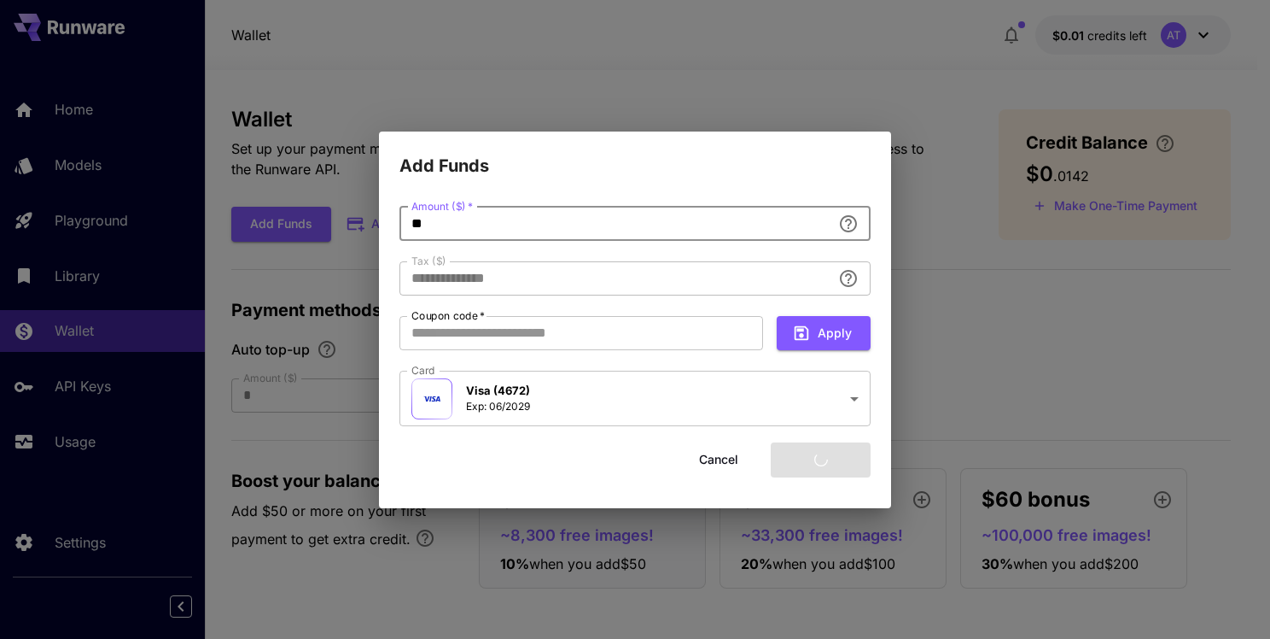
type input "**"
click at [529, 187] on div "**********" at bounding box center [635, 343] width 512 height 329
type input "****"
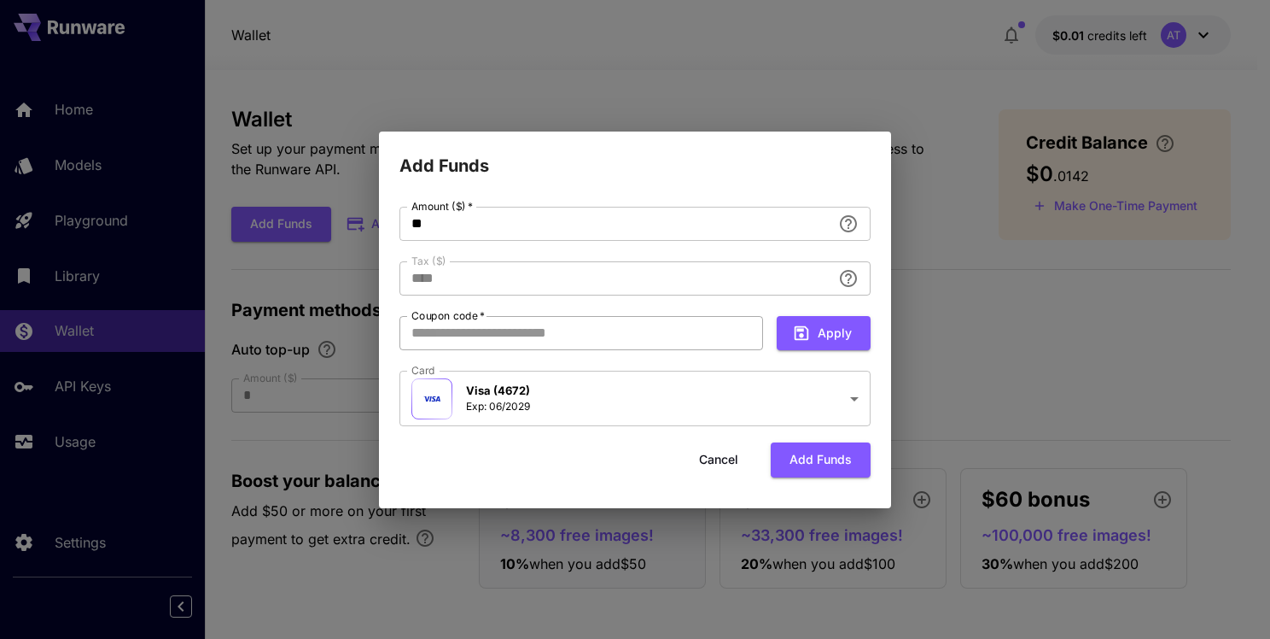
click at [552, 333] on input "Coupon code   *" at bounding box center [582, 333] width 364 height 34
click at [731, 464] on button "Cancel" at bounding box center [718, 459] width 77 height 35
